Goal: Check status: Check status

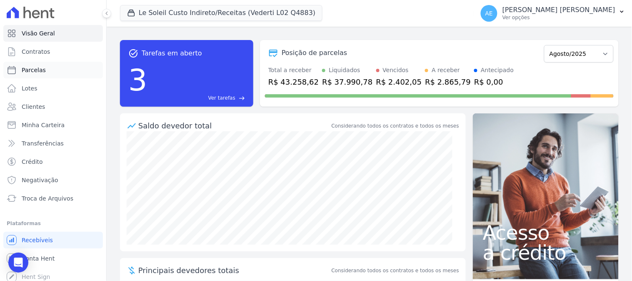
click at [32, 69] on span "Parcelas" at bounding box center [34, 70] width 24 height 8
select select
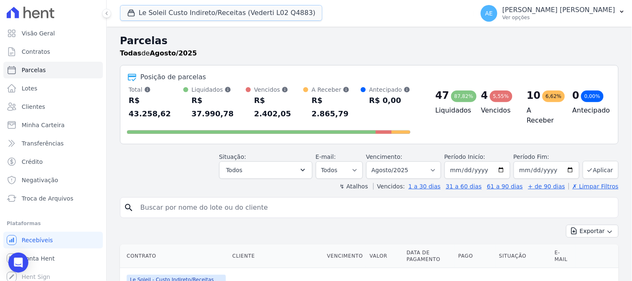
click at [164, 15] on button "Le Soleil Custo Indireto/Receitas (Vederti L02 Q4883)" at bounding box center [221, 13] width 202 height 16
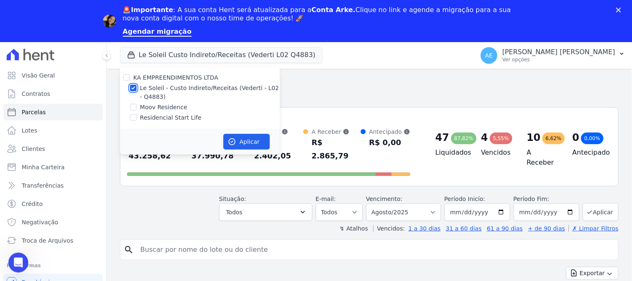
click at [131, 88] on input "Le Soleil - Custo Indireto/Receitas (Vederti - L02 - Q4883)" at bounding box center [133, 88] width 7 height 7
checkbox input "false"
click at [131, 104] on input "Moov Residence" at bounding box center [133, 107] width 7 height 7
checkbox input "true"
click at [238, 140] on button "Aplicar" at bounding box center [246, 142] width 47 height 16
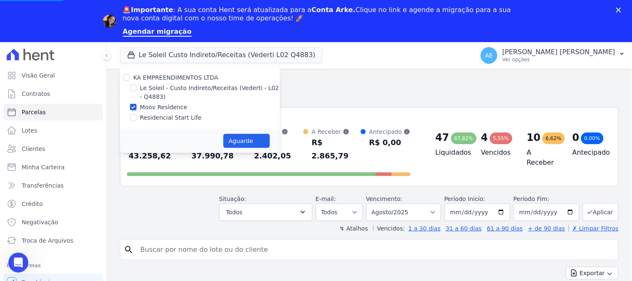
click at [212, 241] on input "search" at bounding box center [374, 249] width 479 height 17
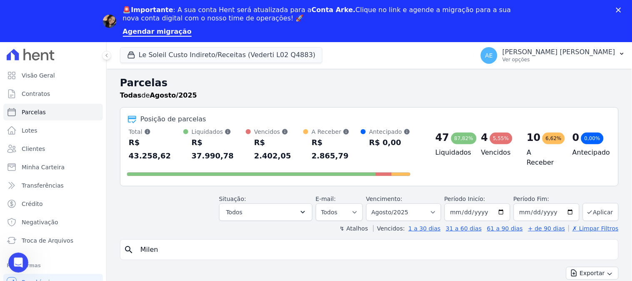
type input "Milena"
select select
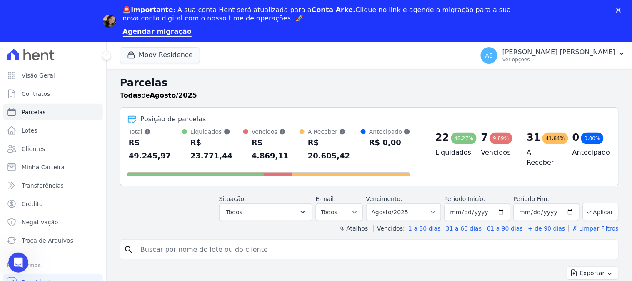
click at [619, 7] on icon "Fechar" at bounding box center [618, 9] width 5 height 5
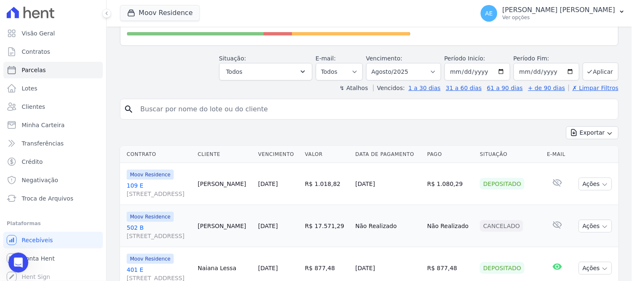
scroll to position [185, 0]
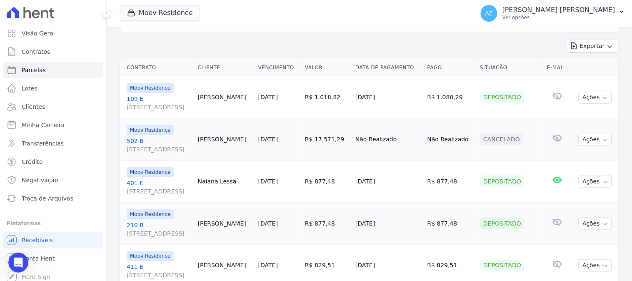
click at [132, 95] on link "[STREET_ADDRESS]" at bounding box center [159, 103] width 65 height 17
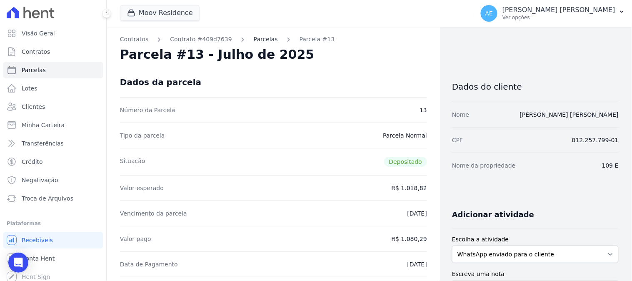
click at [254, 38] on link "Parcelas" at bounding box center [266, 39] width 24 height 9
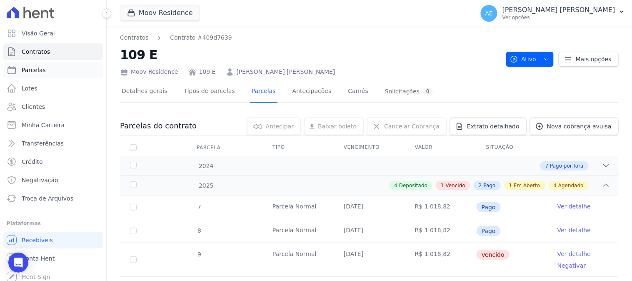
click at [31, 69] on span "Parcelas" at bounding box center [34, 70] width 24 height 8
select select
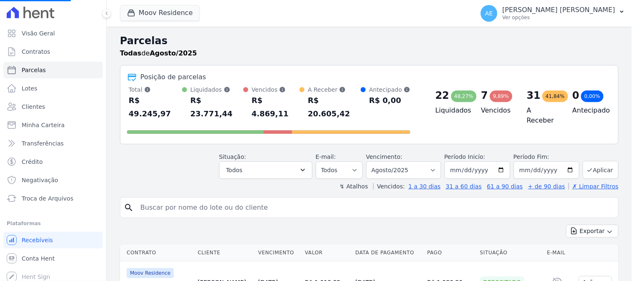
click at [218, 199] on input "search" at bounding box center [374, 207] width 479 height 17
select select
click at [218, 199] on input "search" at bounding box center [374, 207] width 479 height 17
type input "milena"
select select
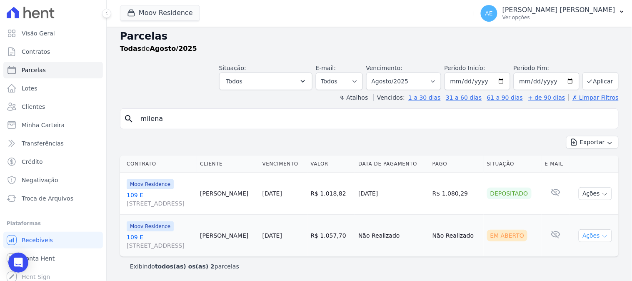
scroll to position [6, 0]
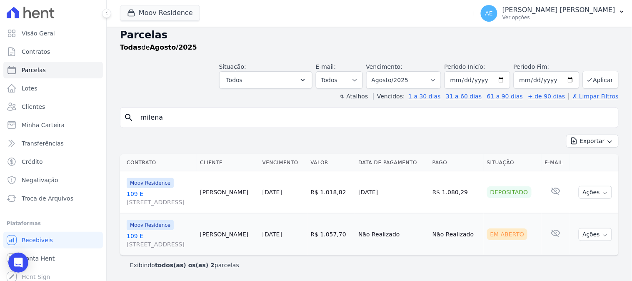
click at [135, 238] on link "[STREET_ADDRESS]" at bounding box center [160, 240] width 67 height 17
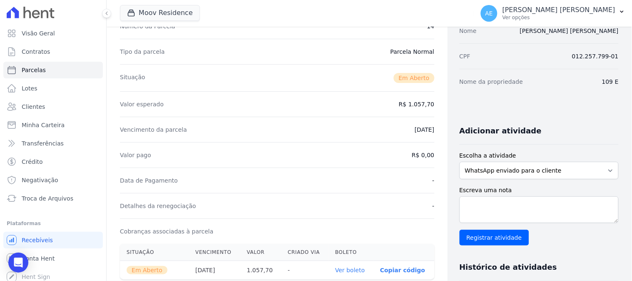
scroll to position [185, 0]
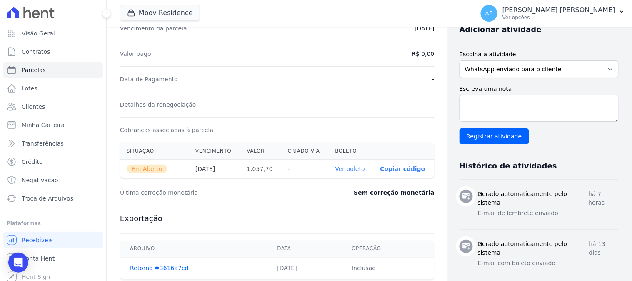
click at [339, 168] on link "Ver boleto" at bounding box center [350, 168] width 30 height 7
